Goal: Task Accomplishment & Management: Manage account settings

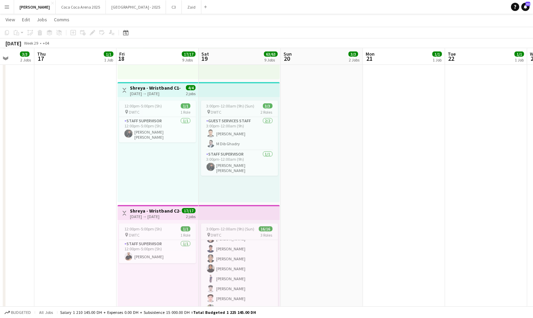
scroll to position [84, 0]
click at [251, 261] on app-card-role "Guest Services Staff [DATE] 3:00pm-12:00am (9h) ! [PERSON_NAME] Azif [PERSON_NA…" at bounding box center [239, 278] width 77 height 113
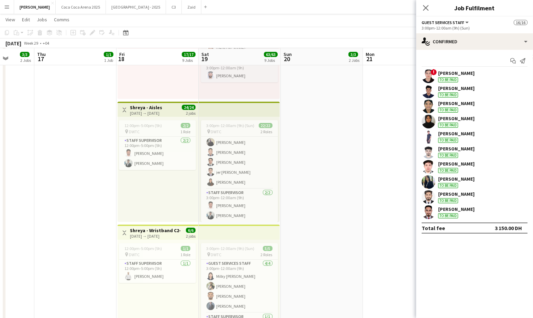
scroll to position [225, 0]
click at [254, 165] on app-card-role "Guest Services Staff 20/20 3:00pm-12:00am (9h) [PERSON_NAME] [PERSON_NAME] [PER…" at bounding box center [239, 81] width 77 height 213
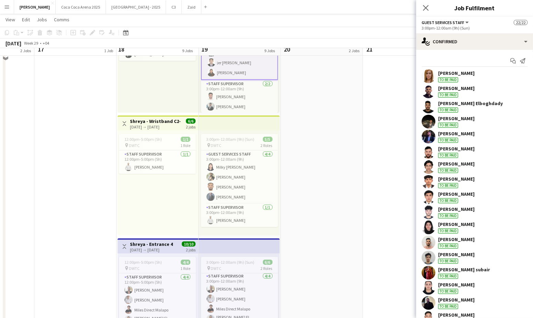
scroll to position [384, 0]
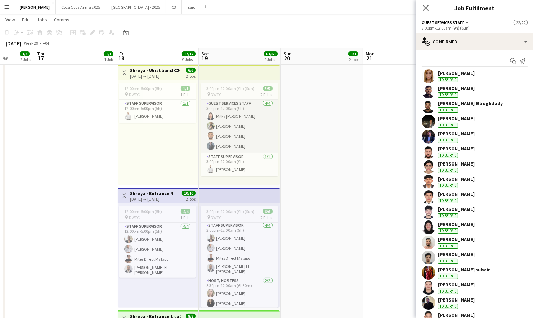
click at [254, 118] on app-card-role "Guest Services Staff 4/4 3:00pm-12:00am (9h) Milky Sheen Malapo Masoud Rahimi M…" at bounding box center [239, 126] width 77 height 53
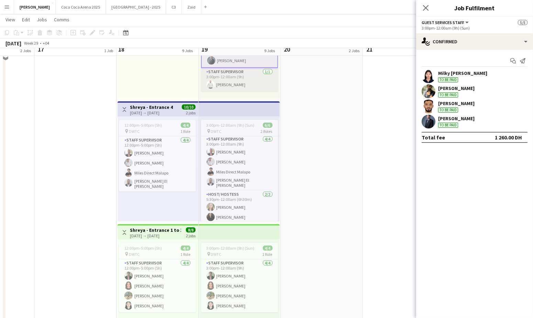
scroll to position [473, 0]
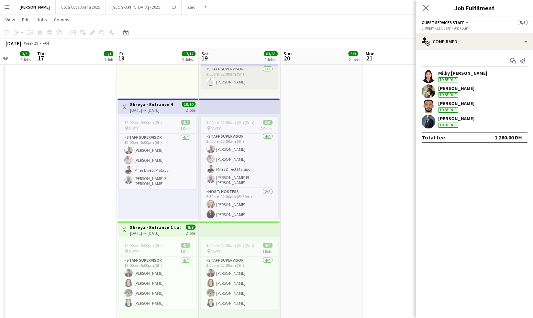
click at [251, 154] on app-card-role "Staff Supervisor 4/4 3:00pm-12:00am (9h) Ayman Kassem Abdullah Aburjeilah Miles…" at bounding box center [239, 160] width 77 height 55
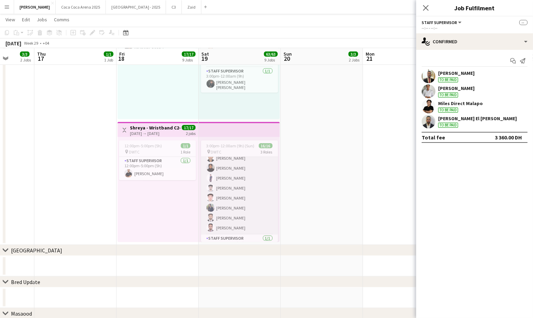
scroll to position [98, 0]
click at [263, 189] on app-card-role "Guest Services Staff [DATE] 3:00pm-12:00am (9h) ! [PERSON_NAME] Azif [PERSON_NA…" at bounding box center [239, 181] width 77 height 113
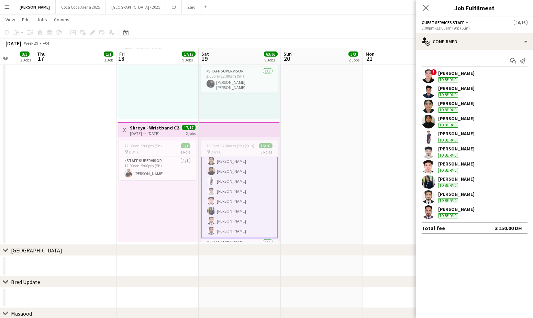
click at [432, 90] on app-user-avatar at bounding box center [429, 92] width 14 height 14
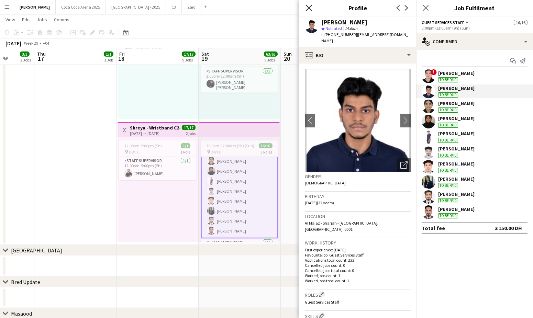
click at [307, 6] on icon "Close pop-in" at bounding box center [309, 7] width 7 height 7
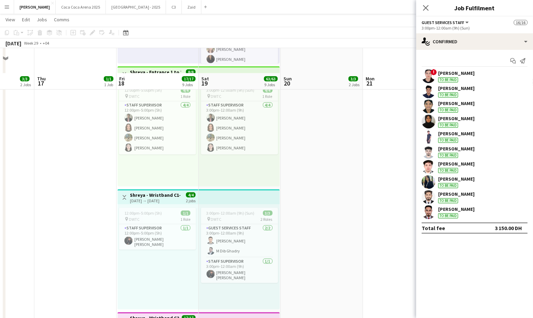
scroll to position [629, 0]
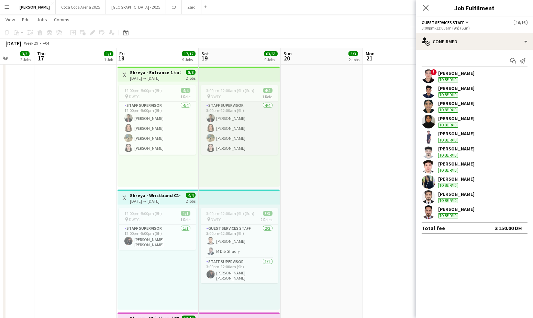
click at [247, 132] on app-card-role "Staff Supervisor 4/4 3:00pm-12:00am (9h) Gladys Santos Lin Ghadry Marium Younus…" at bounding box center [239, 128] width 77 height 53
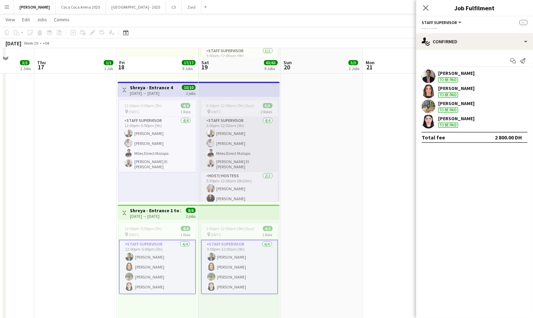
scroll to position [491, 0]
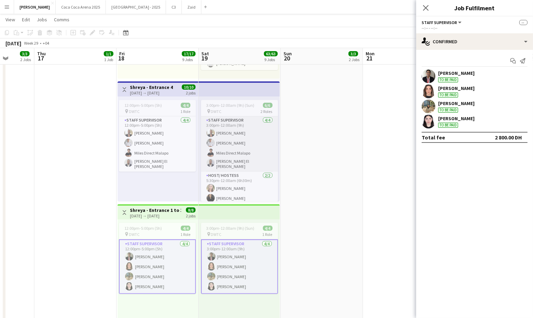
click at [252, 155] on app-card-role "Staff Supervisor 4/4 3:00pm-12:00am (9h) Ayman Kassem Abdullah Aburjeilah Miles…" at bounding box center [239, 144] width 77 height 55
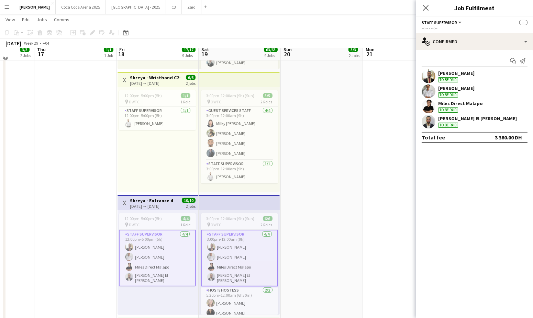
scroll to position [373, 0]
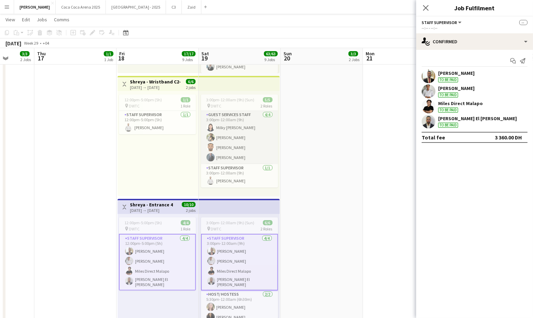
click at [260, 144] on app-card-role "Guest Services Staff 4/4 3:00pm-12:00am (9h) Milky Sheen Malapo Masoud Rahimi M…" at bounding box center [239, 137] width 77 height 53
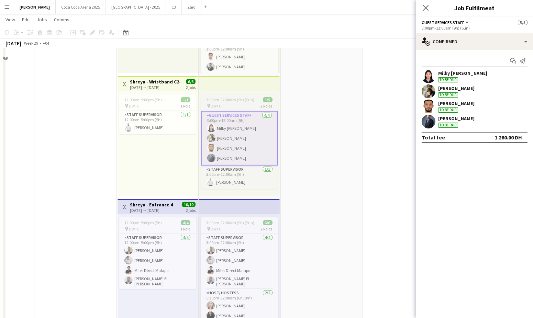
scroll to position [311, 0]
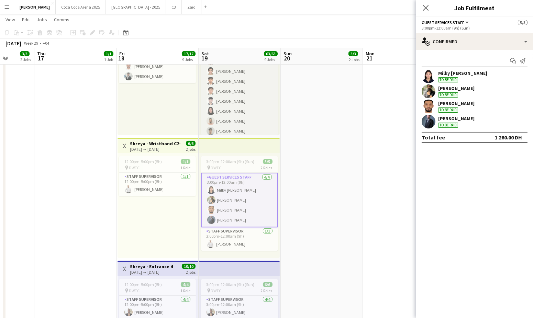
click at [264, 110] on app-card-role "Guest Services Staff 20/20 3:00pm-12:00am (9h) [PERSON_NAME] [PERSON_NAME] [PER…" at bounding box center [239, 101] width 77 height 213
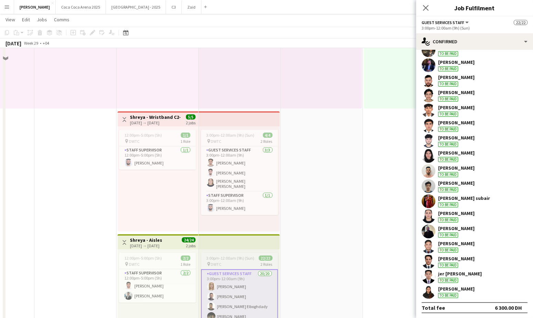
scroll to position [72, 0]
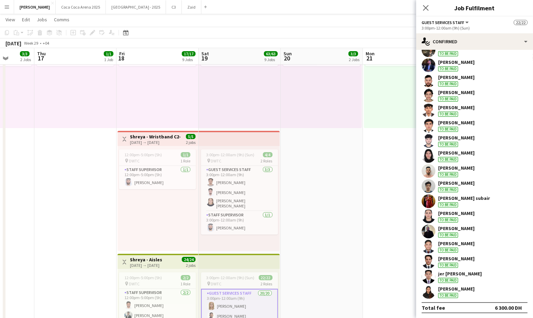
click at [348, 110] on div "10:00am-8:00pm (10h) 1/1 pin Liwa Al Dhafra 1 Role Promoter/ Sales 1/1 10:00am-…" at bounding box center [321, 75] width 81 height 105
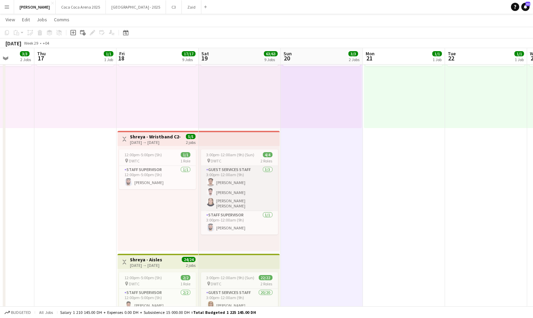
click at [255, 192] on app-card-role "Guest Services Staff [DATE] 3:00pm-12:00am (9h) [PERSON_NAME] [PERSON_NAME] [PE…" at bounding box center [239, 188] width 77 height 45
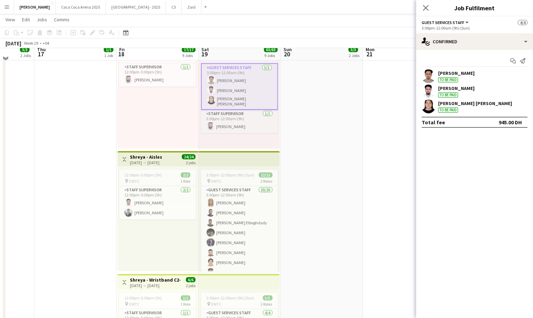
scroll to position [179, 0]
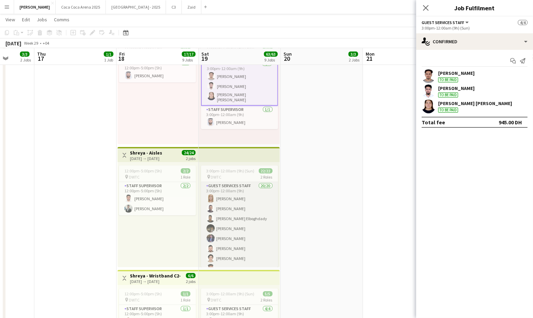
click at [254, 200] on app-card-role "Guest Services Staff 20/20 3:00pm-12:00am (9h) [PERSON_NAME] [PERSON_NAME] [PER…" at bounding box center [239, 288] width 77 height 213
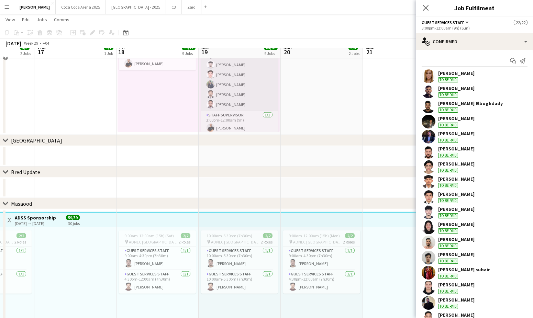
scroll to position [932, 0]
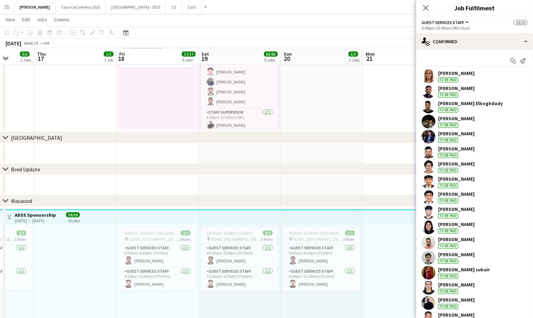
click at [446, 80] on div "To be paid" at bounding box center [448, 79] width 20 height 5
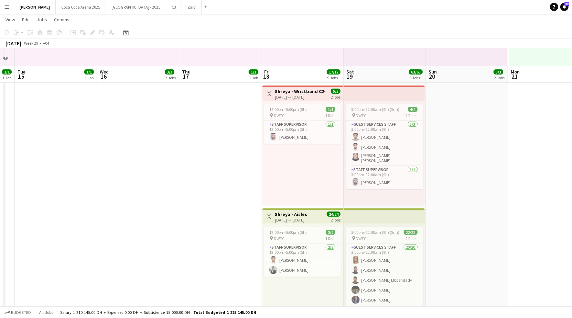
scroll to position [223, 0]
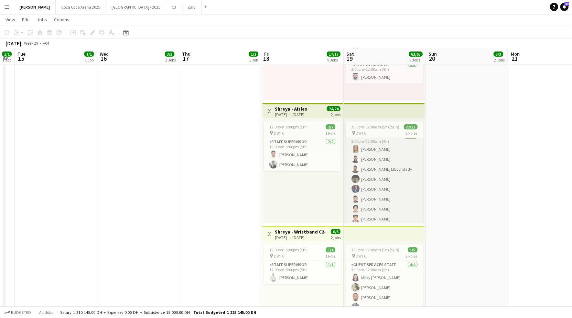
click at [375, 155] on app-card-role "Guest Services Staff 20/20 3:00pm-12:00am (9h) [PERSON_NAME] [PERSON_NAME] [PER…" at bounding box center [384, 239] width 77 height 213
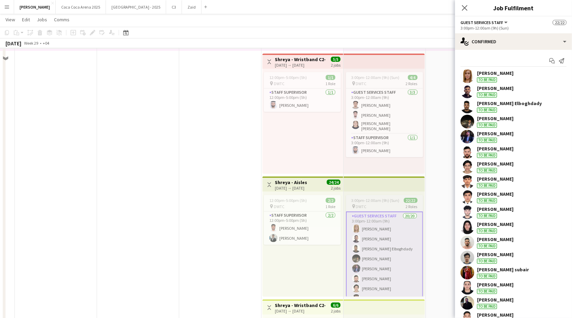
scroll to position [127, 0]
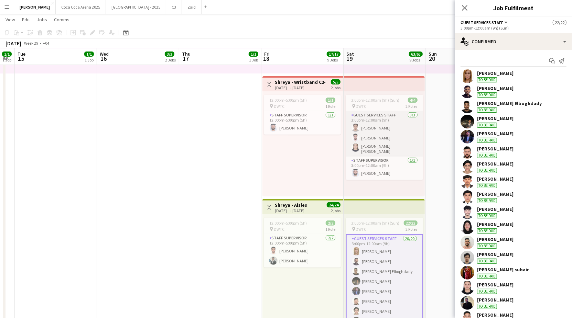
click at [399, 138] on app-card-role "Guest Services Staff [DATE] 3:00pm-12:00am (9h) [PERSON_NAME] [PERSON_NAME] [PE…" at bounding box center [384, 133] width 77 height 45
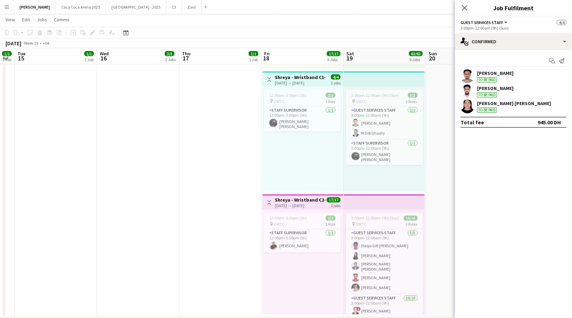
scroll to position [39, 0]
click at [379, 273] on app-card-role "Guest Services Staff [DATE] 3:00pm-12:00am (9h) ! [PERSON_NAME] Azif [PERSON_NA…" at bounding box center [384, 312] width 77 height 113
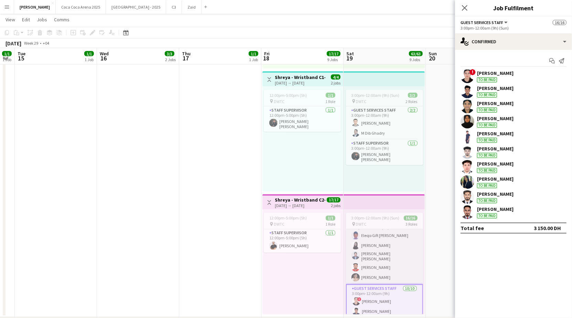
click at [384, 256] on app-card-role "Guest Services Staff [DATE] 3:00pm-12:00am (9h) Eleojo Gift [PERSON_NAME] [PERS…" at bounding box center [384, 251] width 77 height 65
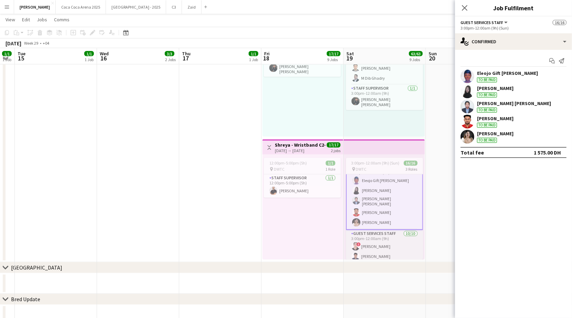
scroll to position [0, 0]
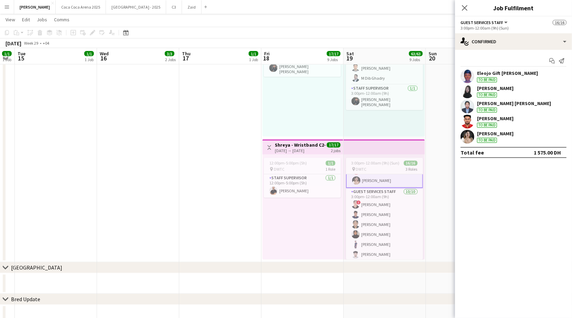
click at [393, 212] on app-card-role "Guest Services Staff [DATE] 3:00pm-12:00am (9h) ! [PERSON_NAME] Azif [PERSON_NA…" at bounding box center [384, 244] width 77 height 113
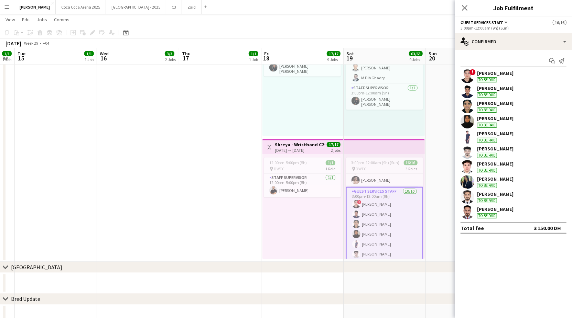
scroll to position [801, 0]
